Goal: Task Accomplishment & Management: Complete application form

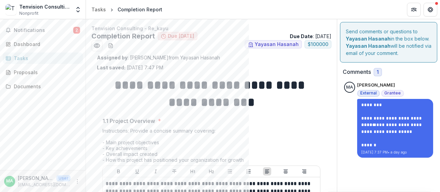
click at [52, 24] on div "Notifications 2 Dashboard Tasks Proposals Documents" at bounding box center [43, 94] width 86 height 151
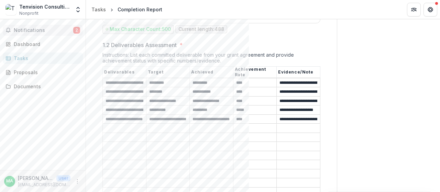
click at [48, 33] on button "Notifications 2" at bounding box center [43, 30] width 80 height 11
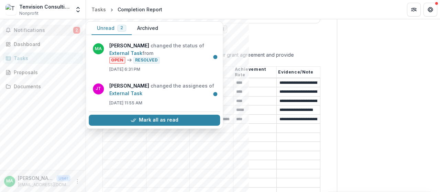
click at [49, 33] on button "Notifications 2" at bounding box center [43, 30] width 80 height 11
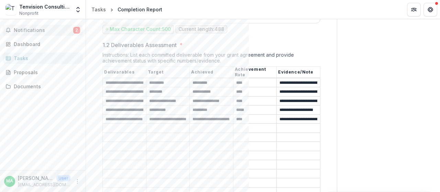
click at [49, 33] on button "Notifications 2" at bounding box center [43, 30] width 80 height 11
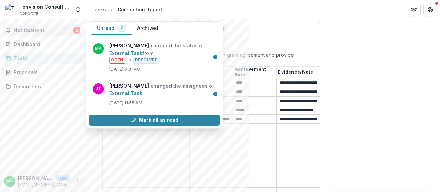
click at [156, 29] on button "Archived" at bounding box center [148, 28] width 32 height 13
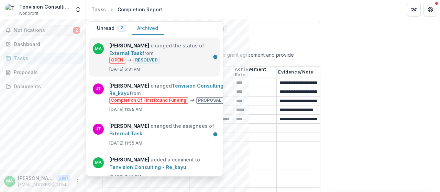
click at [142, 56] on link "External Task" at bounding box center [125, 53] width 33 height 6
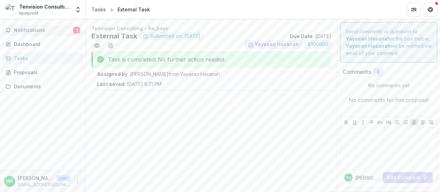
click at [45, 30] on span "Notifications" at bounding box center [43, 30] width 59 height 6
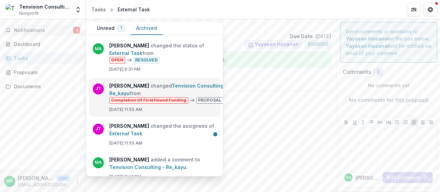
click at [152, 88] on link "Tenvision Consulting - Re_kayu" at bounding box center [168, 89] width 118 height 13
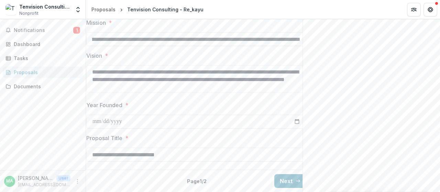
scroll to position [0, 16]
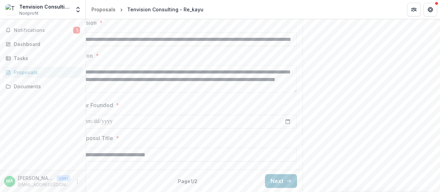
drag, startPoint x: 190, startPoint y: 76, endPoint x: 313, endPoint y: 79, distance: 123.7
click at [260, 60] on label "Vision *" at bounding box center [185, 56] width 216 height 8
click at [260, 88] on textarea "**********" at bounding box center [187, 78] width 220 height 27
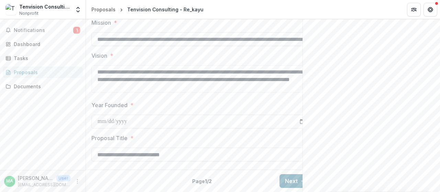
click at [284, 175] on button "Next" at bounding box center [295, 181] width 32 height 14
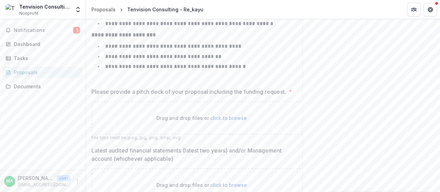
scroll to position [245, 0]
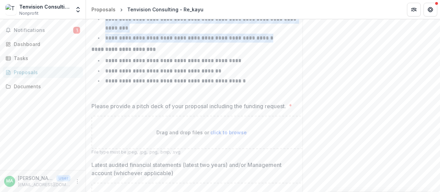
drag, startPoint x: 106, startPoint y: 53, endPoint x: 270, endPoint y: 76, distance: 165.1
click at [270, 43] on ul "**********" at bounding box center [206, 29] width 212 height 28
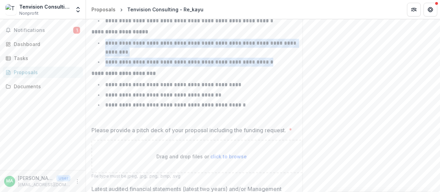
scroll to position [211, 0]
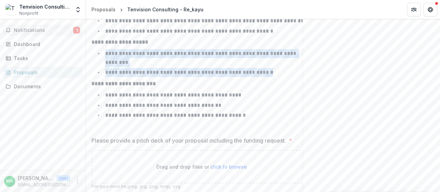
click at [40, 29] on span "Notifications" at bounding box center [43, 30] width 59 height 6
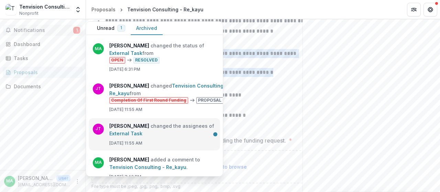
scroll to position [34, 0]
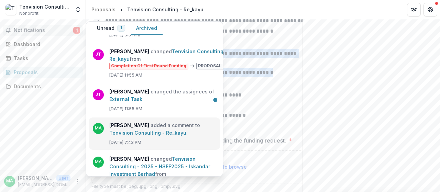
click at [150, 133] on link "Tenvision Consulting - Re_kayu" at bounding box center [147, 133] width 77 height 6
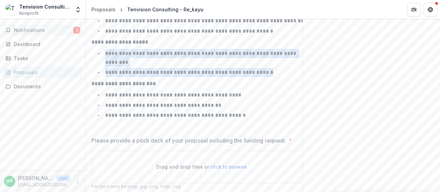
click at [41, 31] on span "Notifications" at bounding box center [43, 30] width 59 height 6
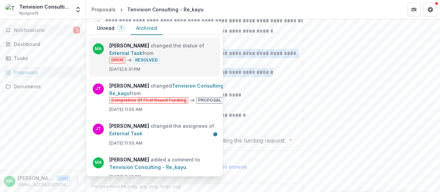
click at [122, 53] on link "External Task" at bounding box center [125, 53] width 33 height 6
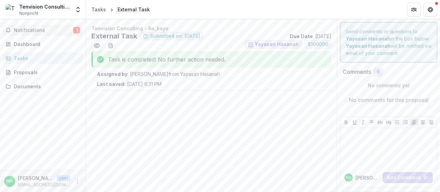
click at [45, 33] on button "Notifications 1" at bounding box center [43, 30] width 80 height 11
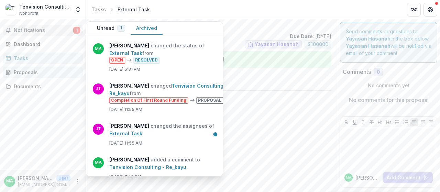
click at [33, 71] on div "Proposals" at bounding box center [46, 72] width 64 height 7
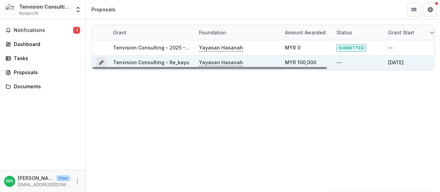
click at [102, 62] on line "Grant f569109f-f072-4819-beb0-8ef44110b10f" at bounding box center [101, 62] width 1 height 1
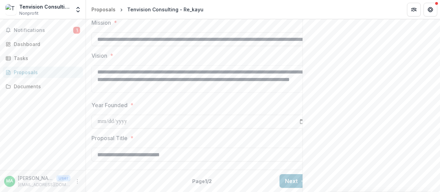
scroll to position [275, 0]
click at [199, 120] on input "**********" at bounding box center [201, 122] width 220 height 14
click at [295, 180] on button "Next" at bounding box center [295, 181] width 32 height 14
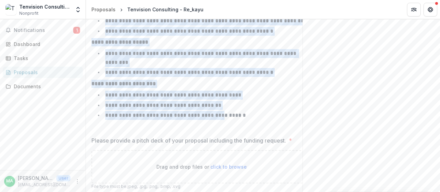
scroll to position [245, 0]
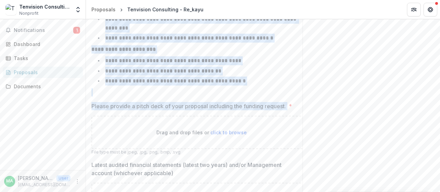
drag, startPoint x: 156, startPoint y: 42, endPoint x: 292, endPoint y: 141, distance: 167.9
copy div "**********"
